Goal: Information Seeking & Learning: Learn about a topic

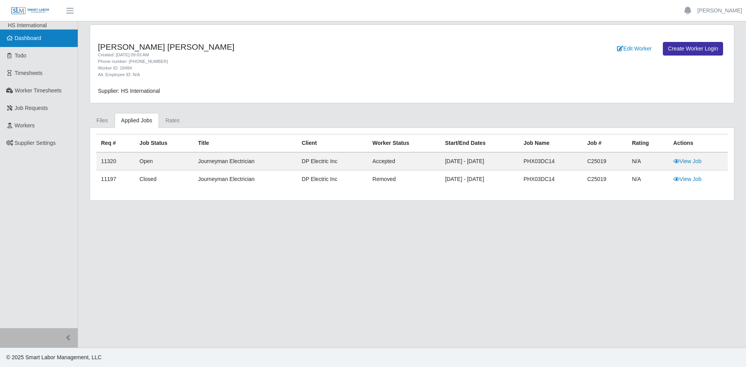
click at [35, 41] on span "Dashboard" at bounding box center [28, 38] width 27 height 6
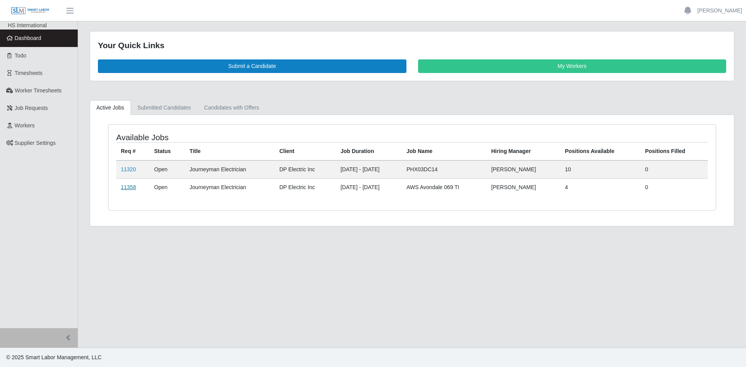
click at [128, 187] on link "11358" at bounding box center [128, 187] width 15 height 6
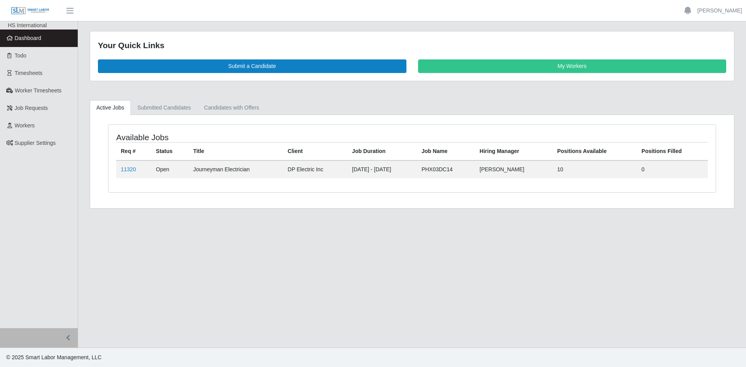
click at [34, 40] on span "Dashboard" at bounding box center [28, 38] width 27 height 6
click at [129, 169] on link "11320" at bounding box center [128, 169] width 15 height 6
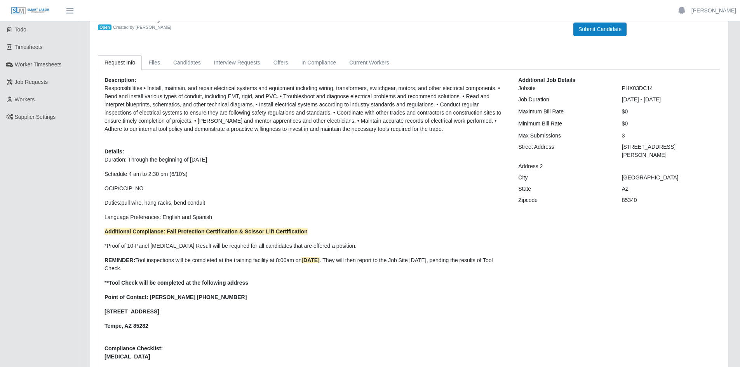
scroll to position [70, 0]
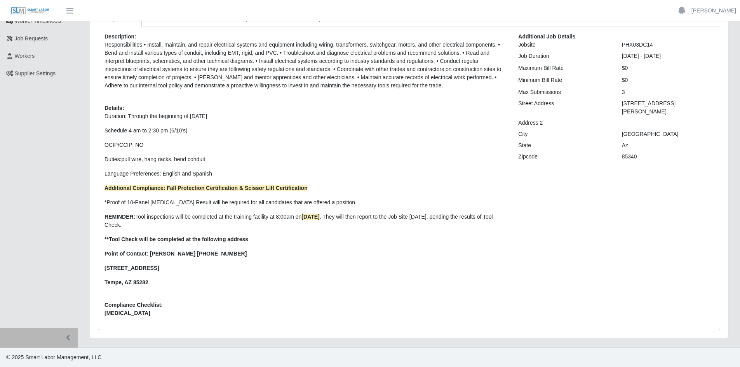
click at [108, 254] on strong "Point of Contact: [PERSON_NAME] [PHONE_NUMBER]" at bounding box center [176, 254] width 142 height 6
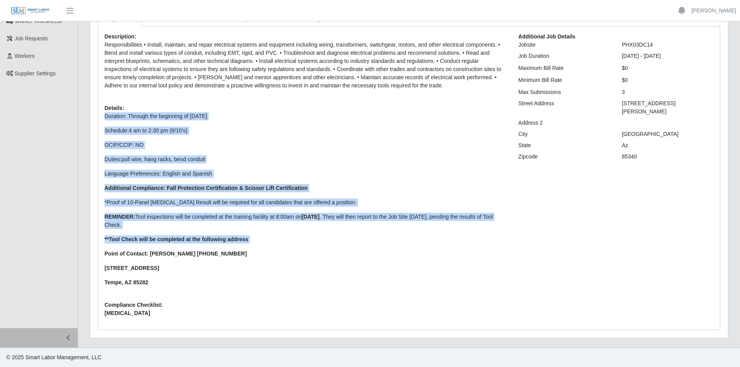
drag, startPoint x: 105, startPoint y: 254, endPoint x: 159, endPoint y: 292, distance: 66.3
click at [159, 294] on div "Description: Responsibilities • Install, maintain, and repair electrical system…" at bounding box center [306, 178] width 414 height 291
copy p "Duration: Through the beginning of [DATE] Schedule: 4 am to 2:30 pm (6/10’s) OC…"
